Goal: Transaction & Acquisition: Purchase product/service

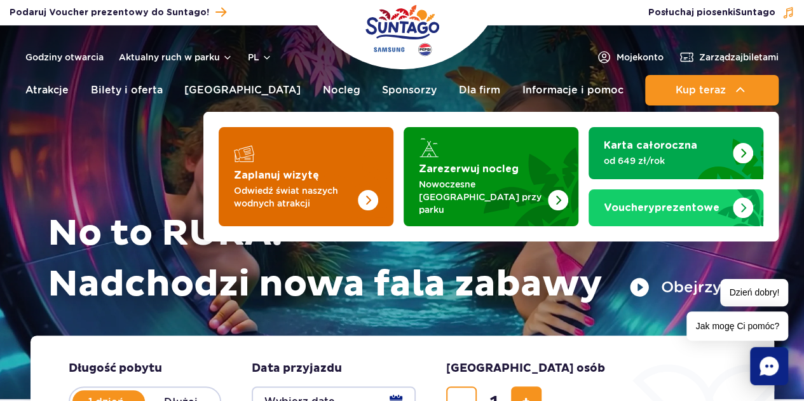
click at [379, 159] on img "Zaplanuj wizytę" at bounding box center [342, 176] width 101 height 99
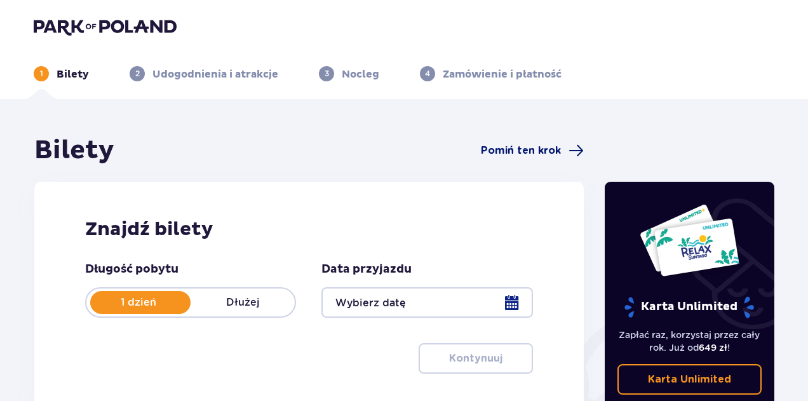
click at [503, 146] on span "Pomiń ten krok" at bounding box center [521, 151] width 80 height 14
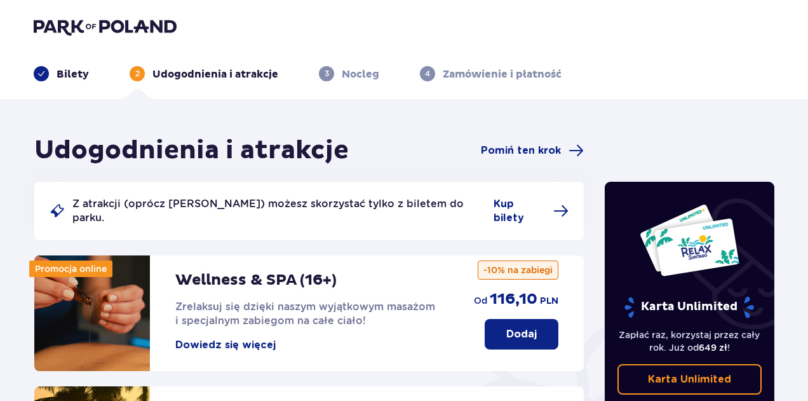
click at [83, 37] on div "Bilety 2 Udogodnienia i atrakcje 3 Nocleg 4 Zamówienie i płatność" at bounding box center [404, 59] width 761 height 46
click at [80, 10] on header "Bilety 2 Udogodnienia i atrakcje 3 Nocleg 4 Zamówienie i płatność" at bounding box center [404, 49] width 808 height 99
click at [81, 22] on img at bounding box center [105, 27] width 143 height 18
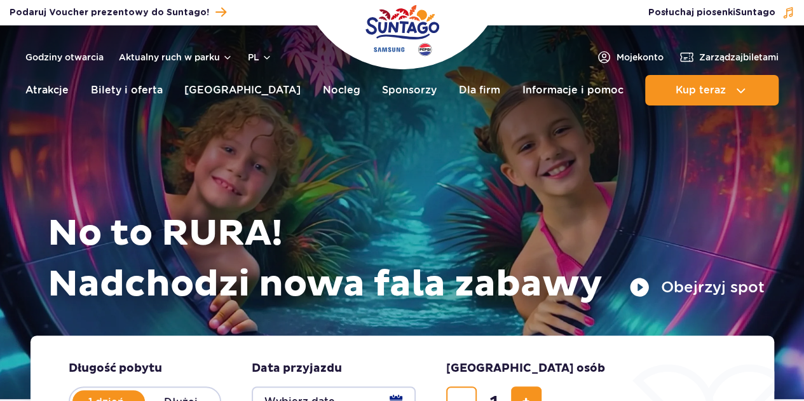
click at [246, 67] on header "Godziny otwarcia Aktualny ruch w parku pl PL EN UA Moje konto Zarządzaj biletam…" at bounding box center [402, 68] width 804 height 87
click at [255, 60] on button "pl" at bounding box center [260, 57] width 24 height 13
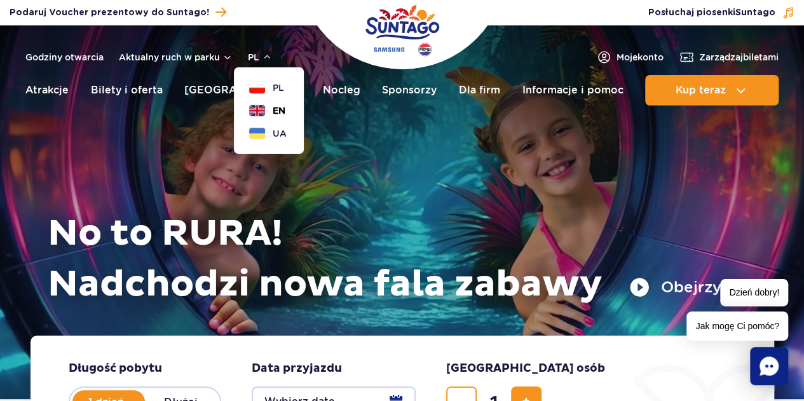
click at [262, 109] on button "EN" at bounding box center [267, 110] width 36 height 13
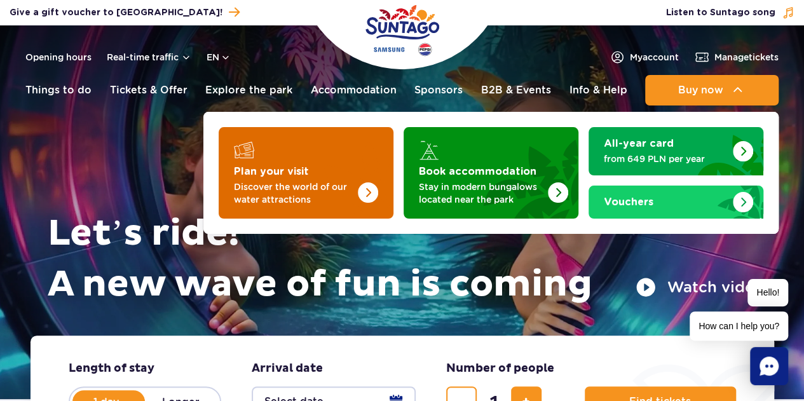
click at [361, 164] on img "Plan your visit" at bounding box center [342, 168] width 101 height 99
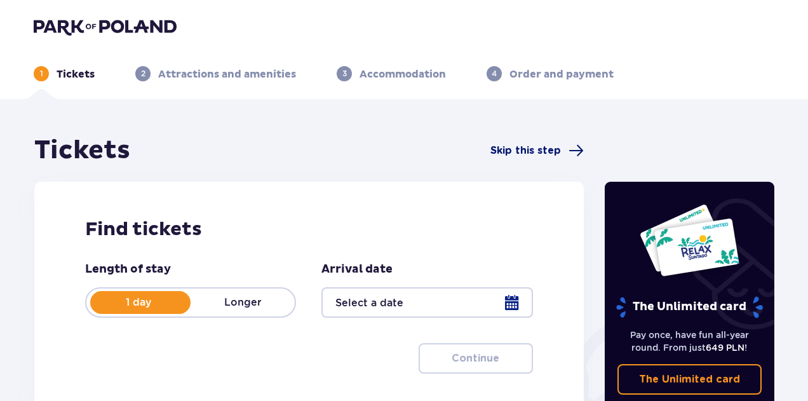
click at [522, 154] on span "Skip this step" at bounding box center [526, 151] width 71 height 14
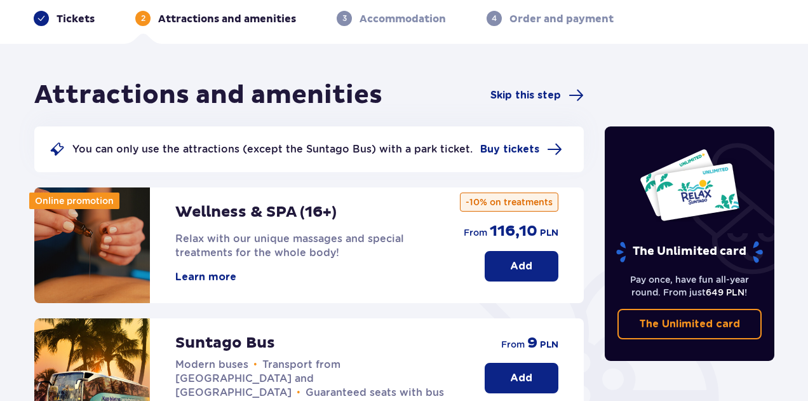
scroll to position [254, 0]
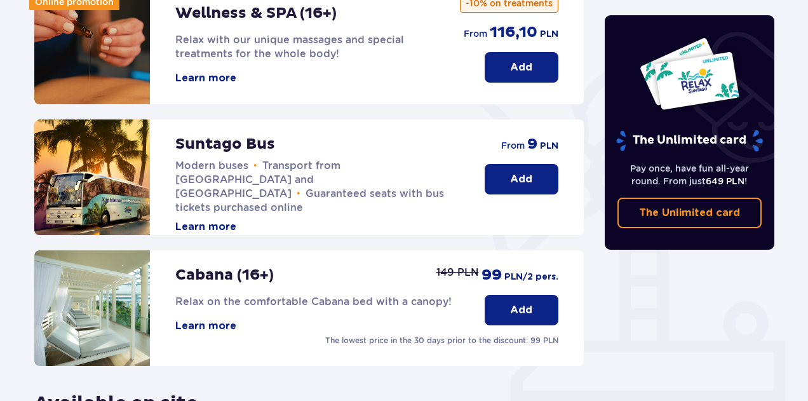
click at [522, 297] on button "Add" at bounding box center [522, 310] width 74 height 30
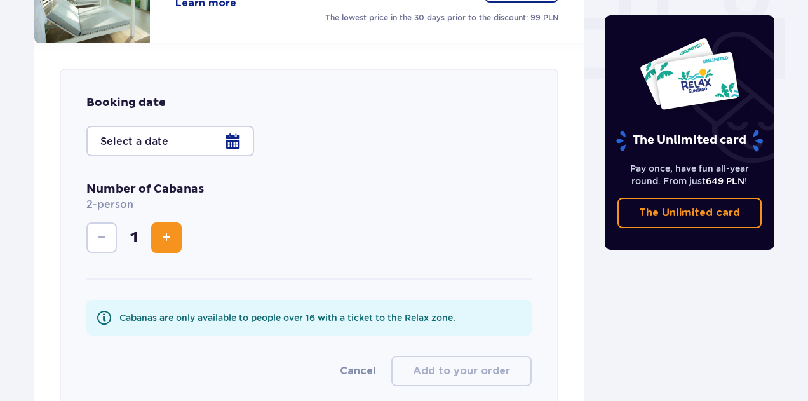
scroll to position [581, 0]
